Goal: Register for event/course

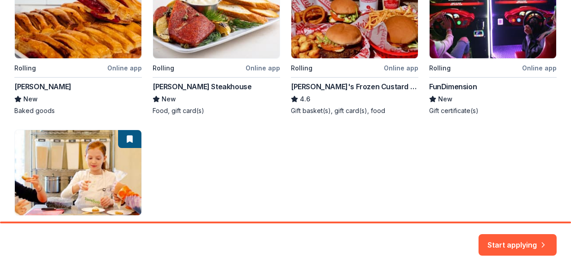
scroll to position [202, 0]
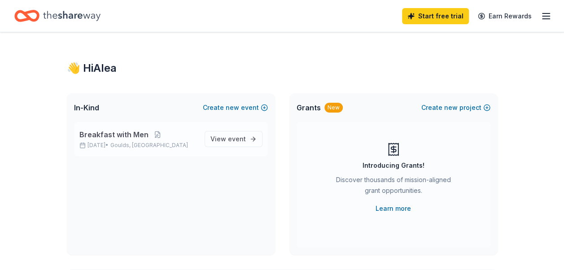
click at [155, 141] on div "Breakfast with Men [DATE] • Goulds, [GEOGRAPHIC_DATA]" at bounding box center [138, 139] width 118 height 20
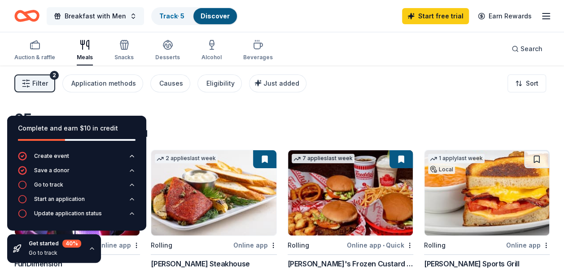
click at [83, 11] on span "Breakfast with Men" at bounding box center [95, 16] width 61 height 11
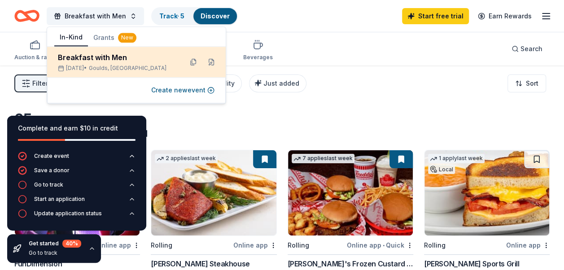
click at [107, 66] on span "Goulds, [GEOGRAPHIC_DATA]" at bounding box center [128, 68] width 78 height 7
click at [137, 57] on div "Breakfast with Men" at bounding box center [117, 57] width 118 height 11
click at [137, 60] on div "Breakfast with Men" at bounding box center [117, 57] width 118 height 11
click at [152, 69] on div "[DATE] • Goulds, [GEOGRAPHIC_DATA]" at bounding box center [117, 68] width 118 height 7
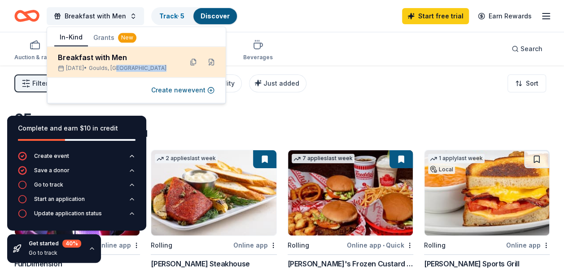
click at [143, 65] on div "[DATE] • Goulds, [GEOGRAPHIC_DATA]" at bounding box center [117, 68] width 118 height 7
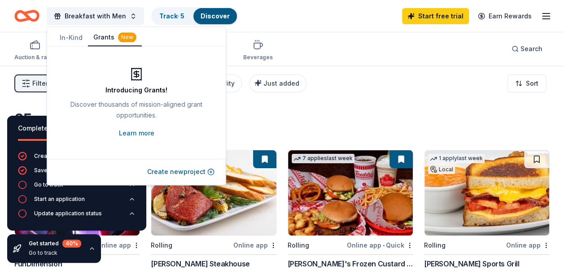
click at [112, 34] on button "Grants New" at bounding box center [115, 37] width 54 height 17
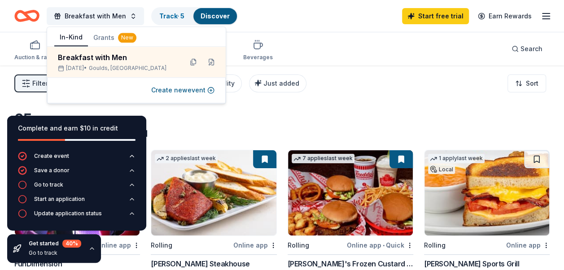
click at [68, 34] on button "In-Kind" at bounding box center [71, 37] width 34 height 17
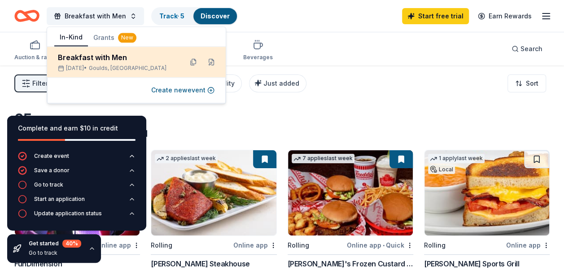
click at [125, 66] on span "Goulds, [GEOGRAPHIC_DATA]" at bounding box center [128, 68] width 78 height 7
click at [194, 60] on button at bounding box center [193, 62] width 14 height 14
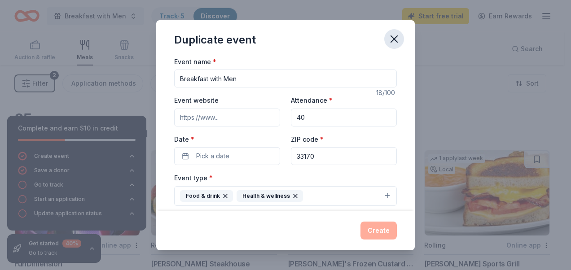
click at [398, 37] on icon "button" at bounding box center [394, 39] width 13 height 13
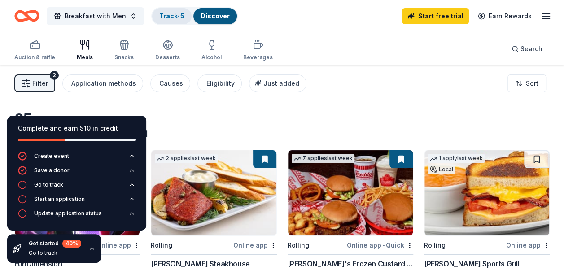
click at [179, 11] on div "Track · 5" at bounding box center [172, 16] width 40 height 16
click at [168, 16] on link "Track · 5" at bounding box center [171, 16] width 25 height 8
drag, startPoint x: 563, startPoint y: 26, endPoint x: 566, endPoint y: 69, distance: 43.2
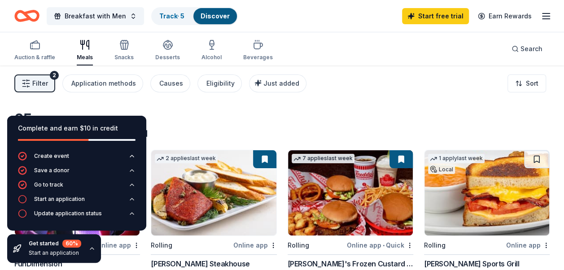
click at [564, 69] on html "Breakfast with Men Track · 5 Discover Start free trial Earn Rewards Auction & r…" at bounding box center [282, 135] width 564 height 270
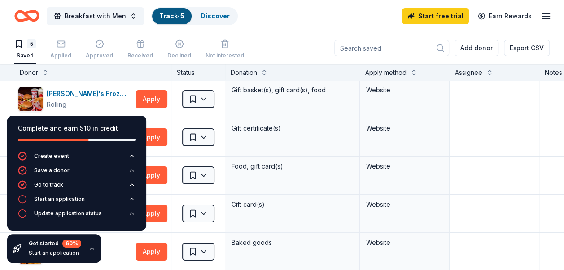
click at [86, 249] on div "Get started 60 % Start an application" at bounding box center [54, 248] width 94 height 29
click at [88, 249] on icon "button" at bounding box center [91, 248] width 7 height 7
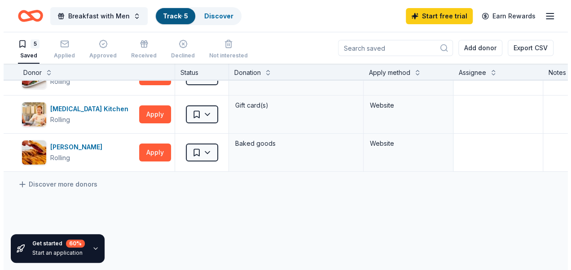
scroll to position [103, 0]
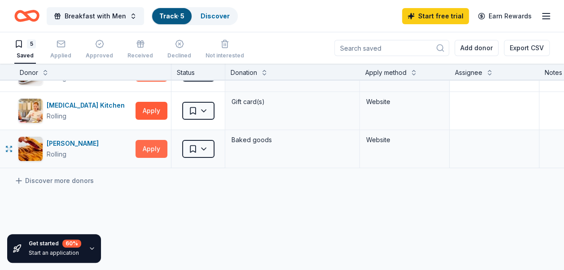
click at [160, 146] on button "Apply" at bounding box center [152, 149] width 32 height 18
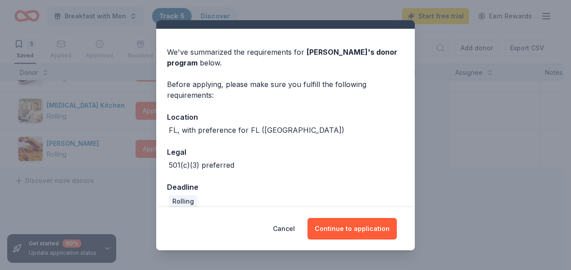
scroll to position [28, 0]
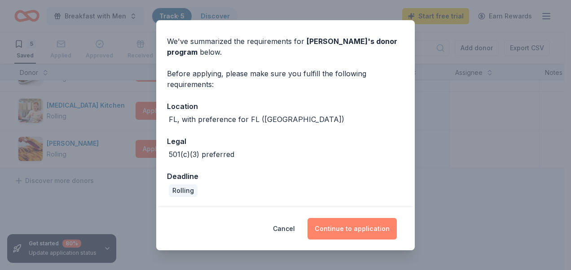
click at [342, 224] on button "Continue to application" at bounding box center [351, 229] width 89 height 22
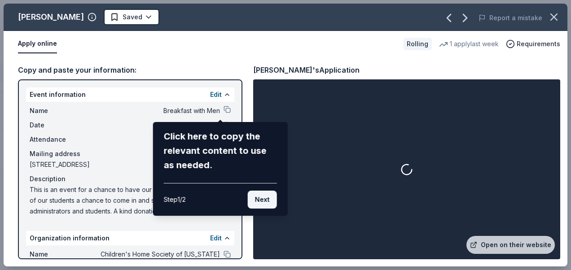
click at [264, 201] on button "Next" at bounding box center [262, 200] width 29 height 18
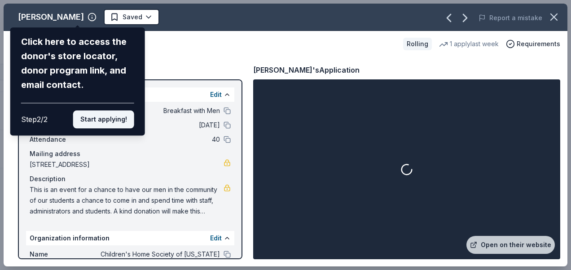
click at [109, 120] on button "Start applying!" at bounding box center [103, 119] width 61 height 18
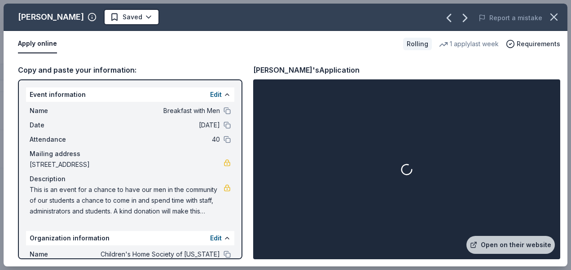
scroll to position [66, 0]
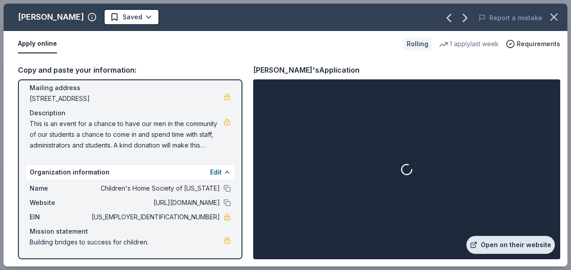
click at [509, 250] on link "Open on their website" at bounding box center [510, 245] width 88 height 18
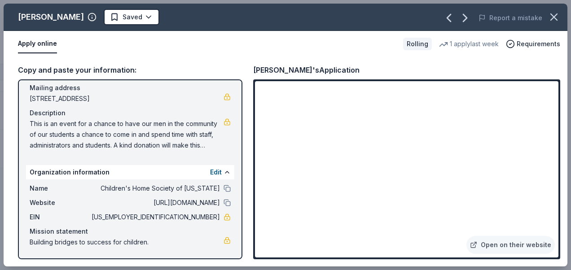
click at [139, 140] on span "This is an event for a chance to have our men in the community of our students …" at bounding box center [127, 135] width 194 height 32
click at [224, 122] on link at bounding box center [227, 122] width 7 height 7
